Goal: Information Seeking & Learning: Learn about a topic

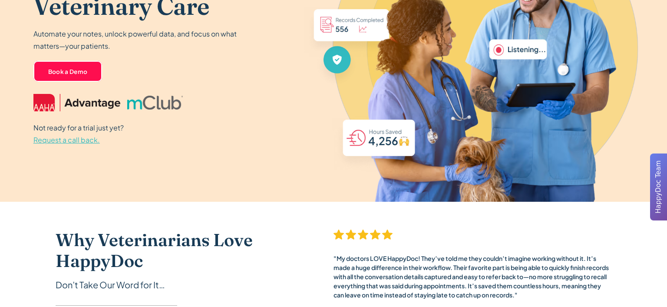
scroll to position [46, 0]
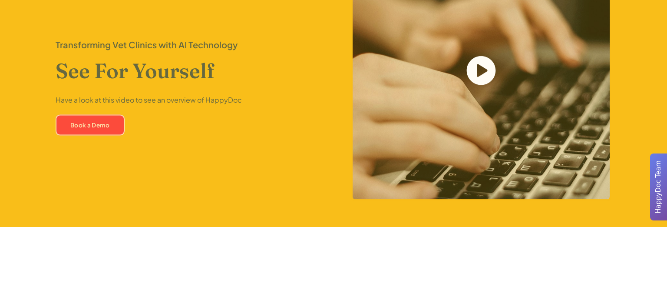
scroll to position [2018, 0]
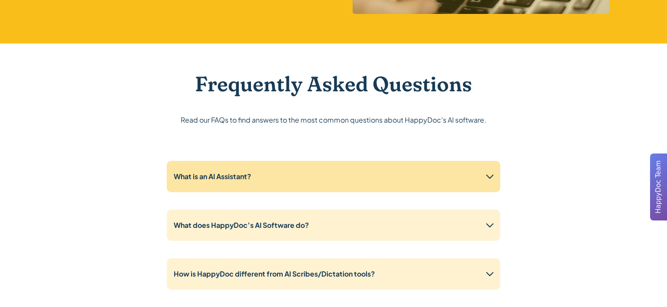
click at [352, 168] on div "What is an AI Assistant?" at bounding box center [334, 176] width 334 height 31
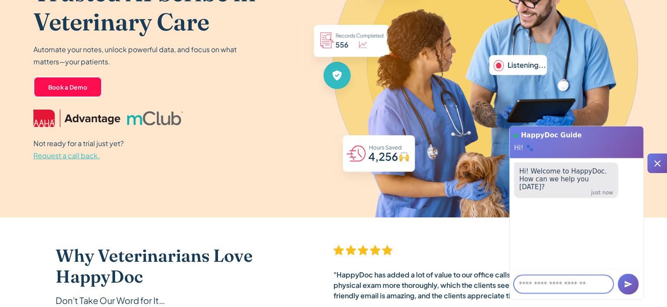
scroll to position [0, 0]
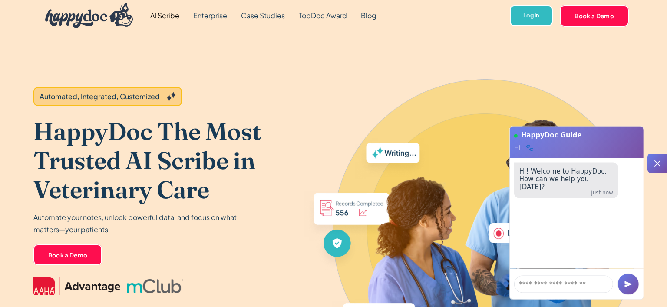
click at [168, 13] on link "AI Scribe" at bounding box center [164, 15] width 43 height 31
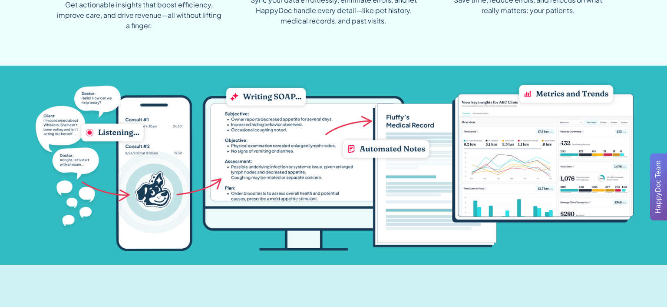
scroll to position [825, 0]
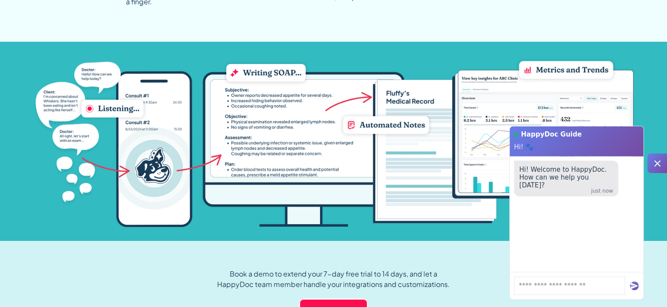
click at [244, 248] on div "Book a demo to extend your 7-day free trial to 14 days, and let a HappyDoc team…" at bounding box center [333, 291] width 445 height 101
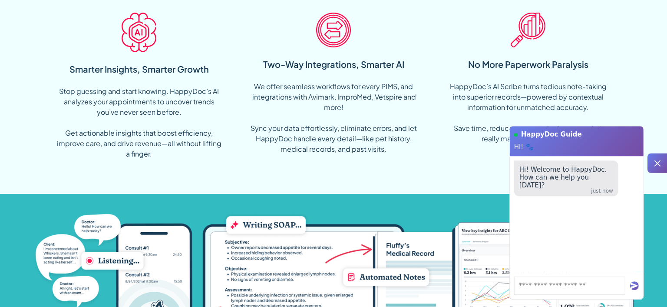
scroll to position [688, 0]
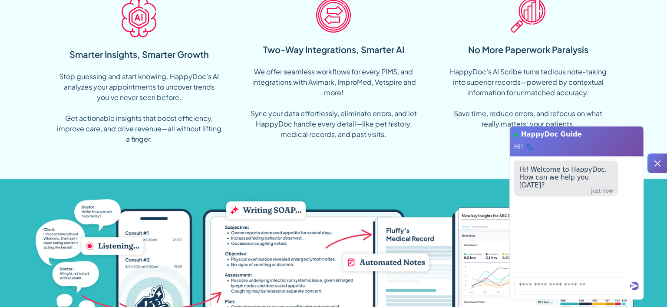
click at [658, 166] on icon at bounding box center [657, 163] width 10 height 10
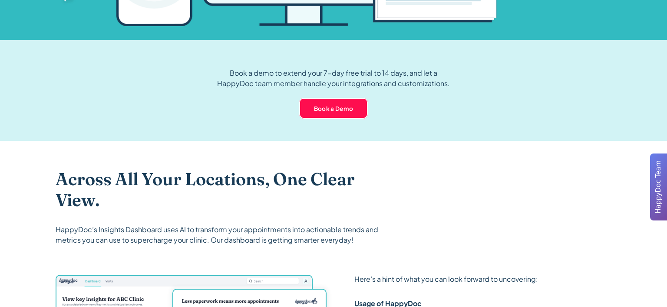
scroll to position [1209, 0]
